Goal: Navigation & Orientation: Find specific page/section

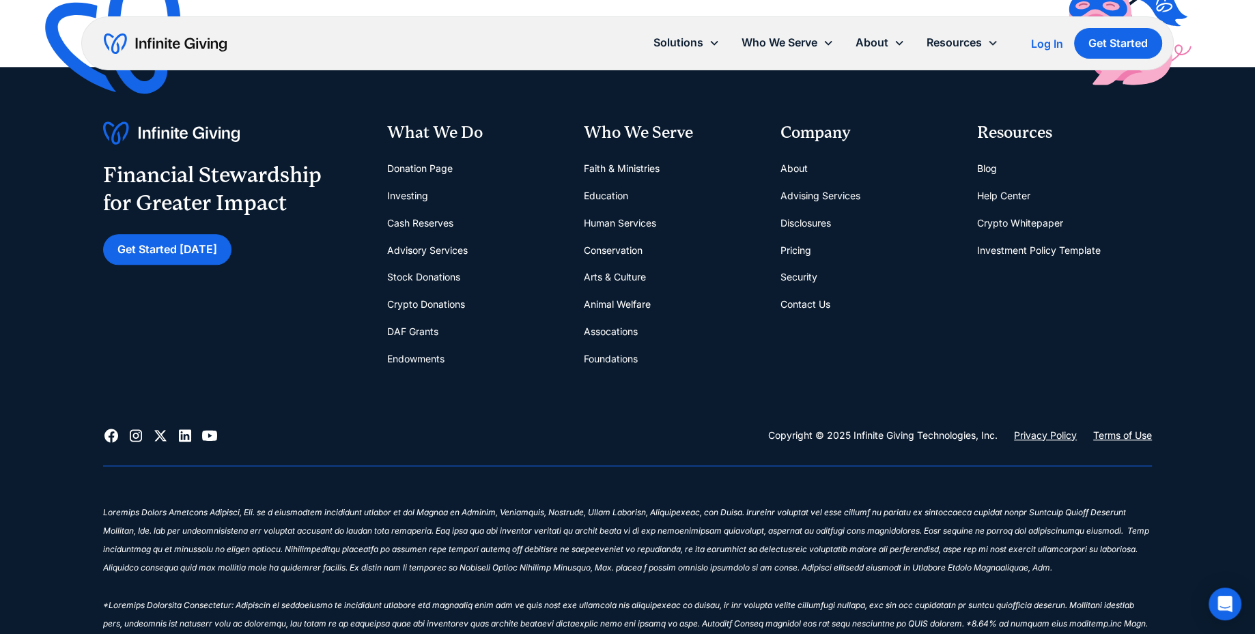
scroll to position [1729, 0]
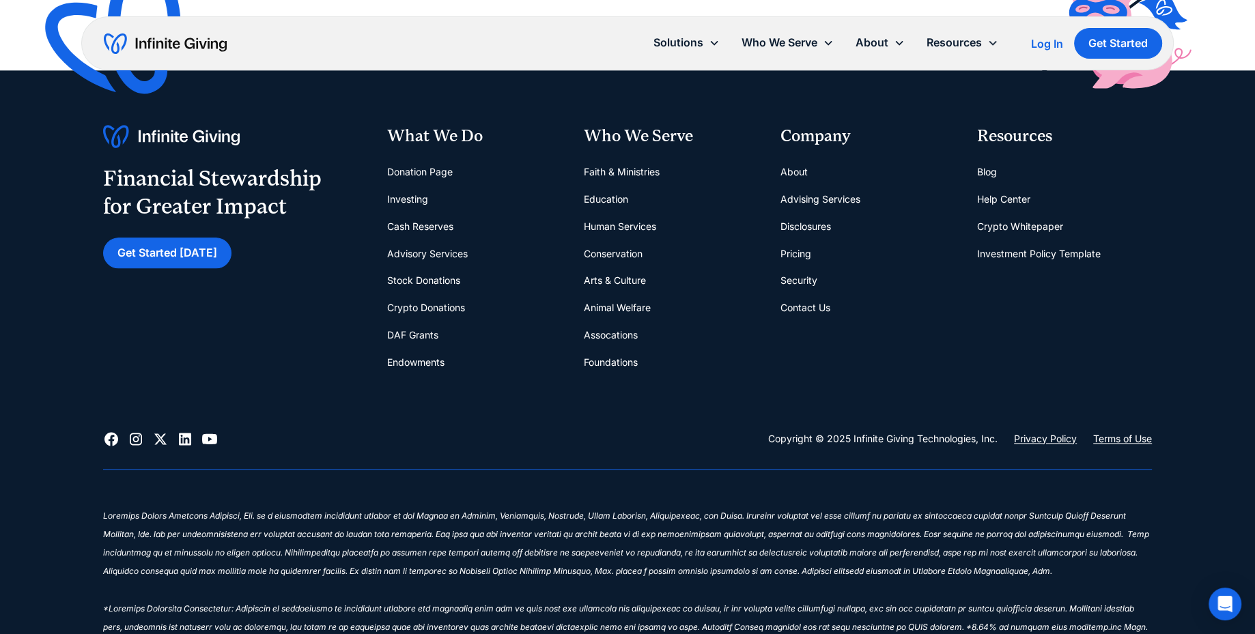
click at [806, 186] on link "Advising Services" at bounding box center [820, 199] width 80 height 27
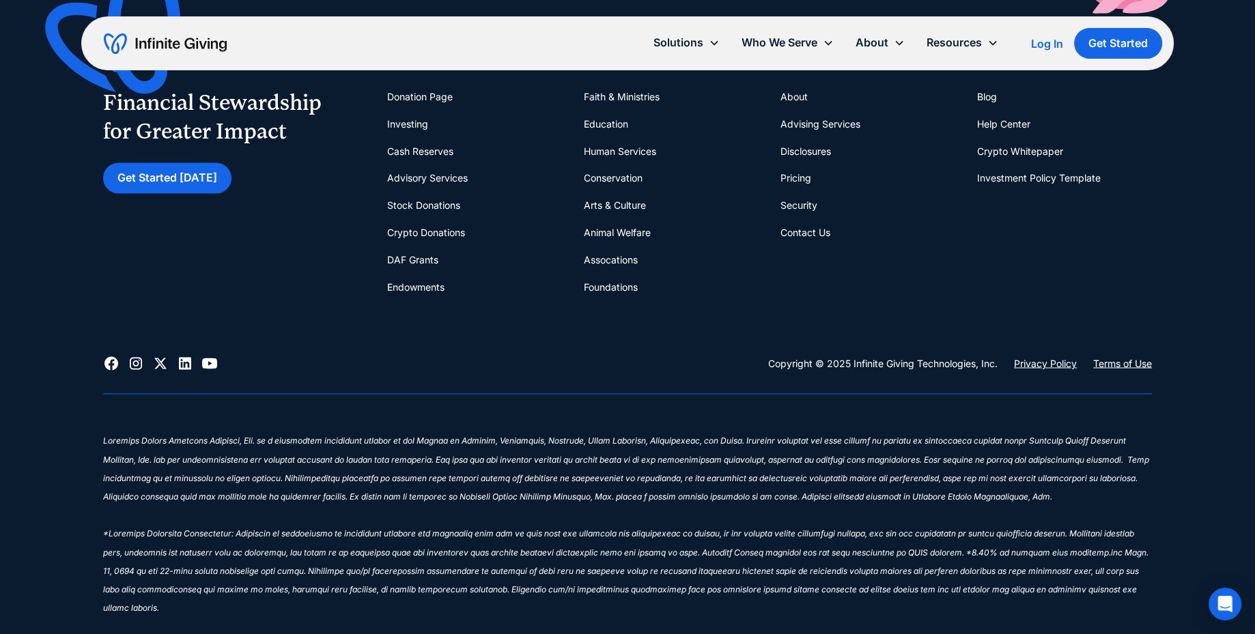
scroll to position [2469, 0]
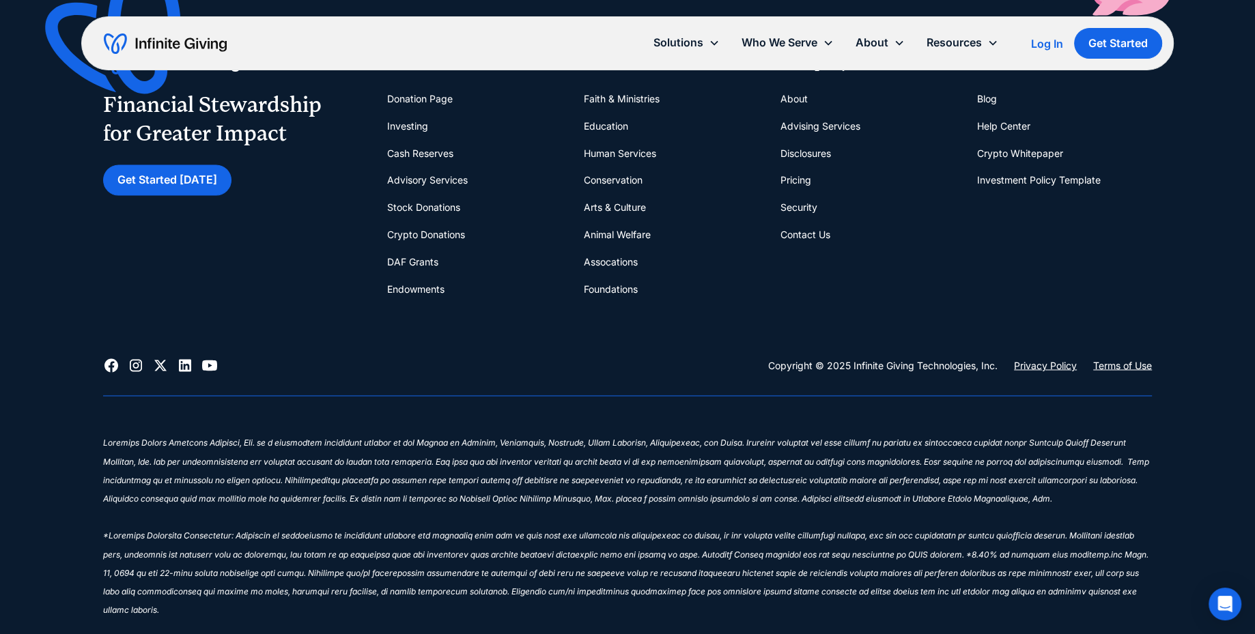
click at [806, 155] on link "Disclosures" at bounding box center [805, 153] width 51 height 27
